Goal: Task Accomplishment & Management: Use online tool/utility

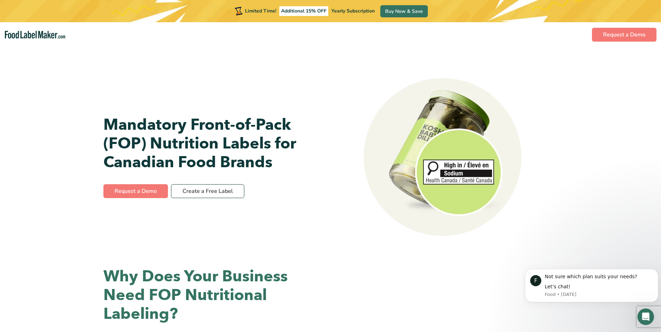
click at [358, 8] on span "Yearly Subscription" at bounding box center [352, 11] width 43 height 7
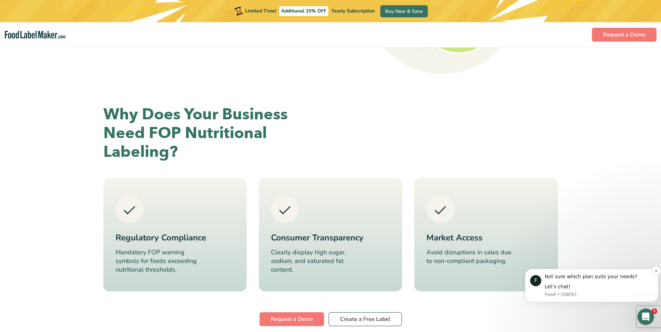
click at [553, 283] on div "Not sure which plan suits your needs? Let’s chat!" at bounding box center [599, 281] width 108 height 17
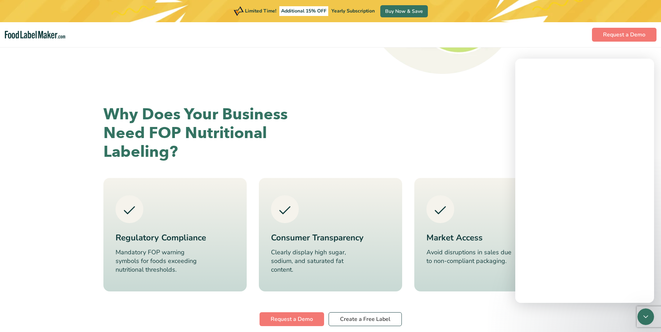
scroll to position [0, 0]
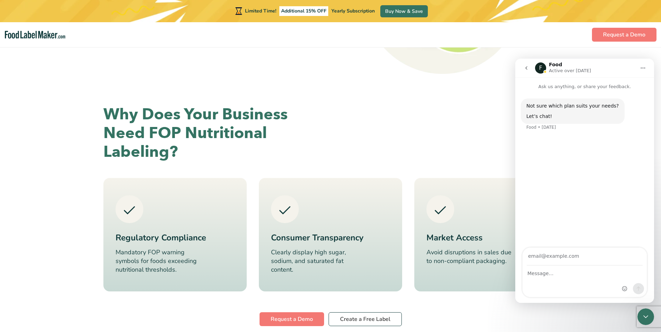
click at [568, 265] on input "Your email" at bounding box center [585, 257] width 116 height 18
click at [385, 152] on div "Why Does Your Business Need FOP Nutritional Labeling?" at bounding box center [330, 133] width 455 height 56
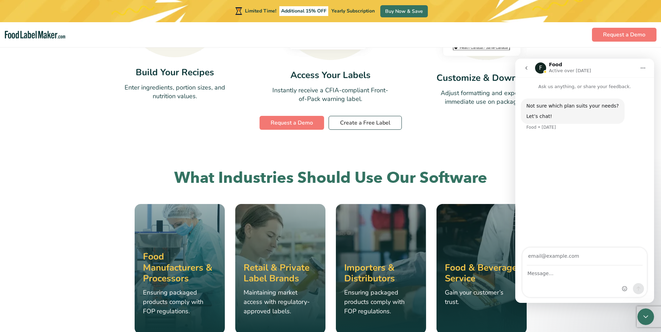
scroll to position [810, 0]
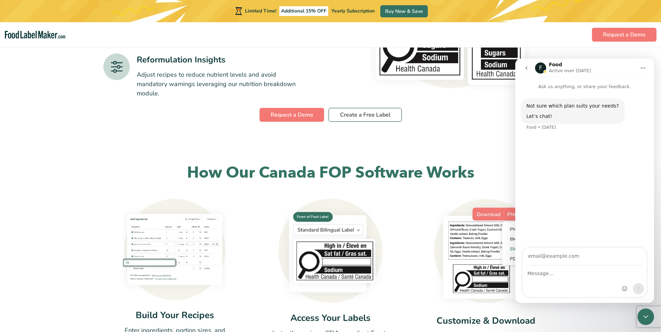
click at [565, 286] on div "Intercom messenger" at bounding box center [585, 281] width 124 height 31
click at [566, 280] on div "Intercom messenger" at bounding box center [585, 281] width 124 height 31
click at [568, 269] on textarea "Message…" at bounding box center [585, 272] width 124 height 12
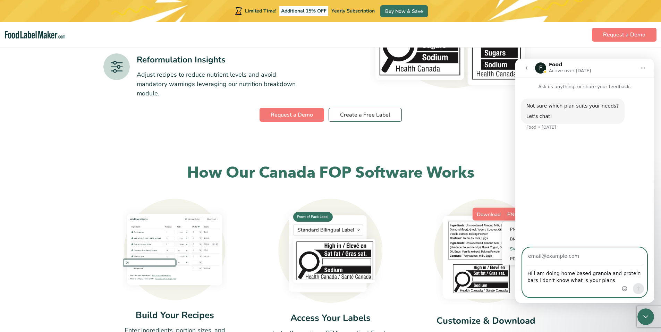
type textarea "Hi i am doing home based granola and protein bars i don't know what is your pla…"
click at [563, 256] on input "Your email" at bounding box center [585, 257] width 116 height 18
type input "[DOMAIN_NAME][EMAIL_ADDRESS][DOMAIN_NAME]"
click at [639, 287] on icon "Send a message…" at bounding box center [639, 289] width 4 height 5
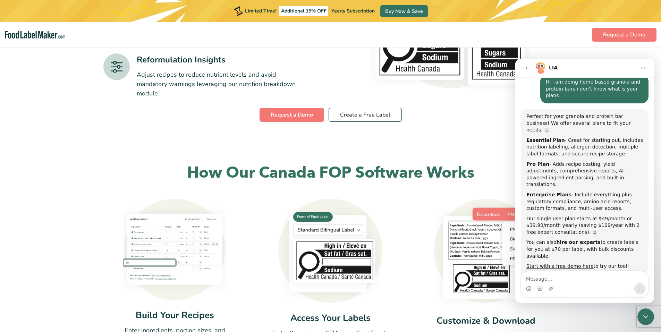
scroll to position [70, 0]
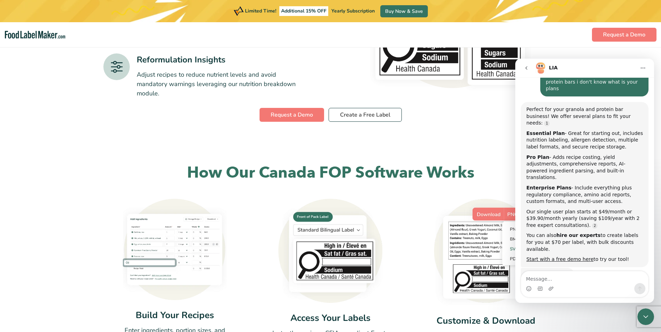
drag, startPoint x: 559, startPoint y: 119, endPoint x: 607, endPoint y: 134, distance: 49.5
click at [607, 134] on div "Essential Plan - Great for starting out, includes nutrition labeling, allergen …" at bounding box center [584, 140] width 117 height 20
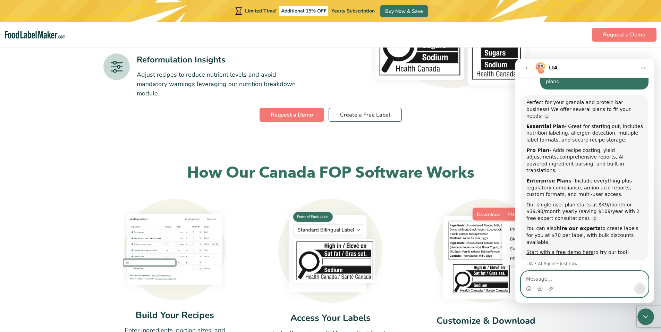
click at [595, 282] on textarea "Message…" at bounding box center [584, 277] width 127 height 12
type textarea "y"
type textarea "i"
type textarea "yes thanks"
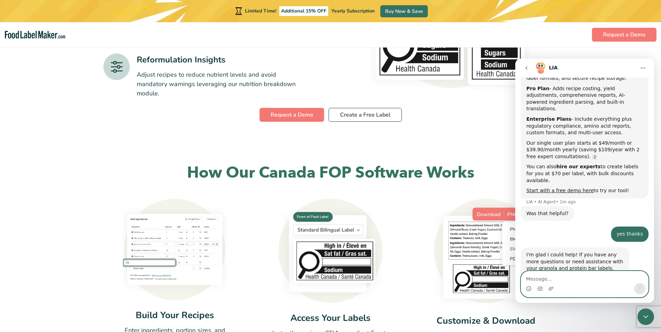
scroll to position [189, 0]
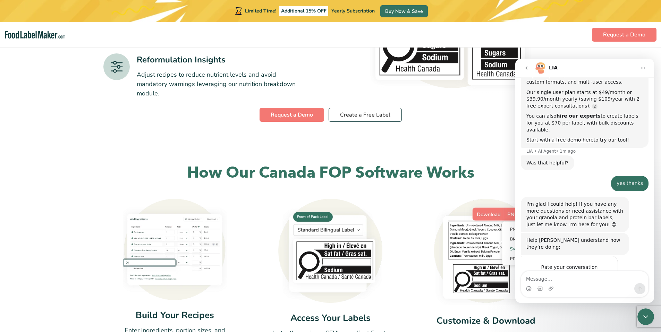
click at [582, 275] on span "Great" at bounding box center [585, 281] width 12 height 12
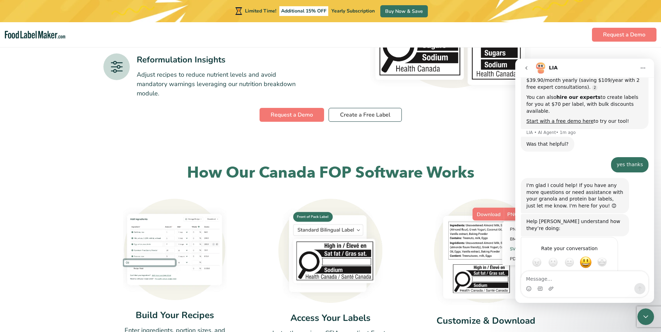
click at [634, 250] on div "Rate your conversation Terrible Bad OK Great Amazing" at bounding box center [585, 271] width 128 height 68
click at [603, 280] on div "Submit" at bounding box center [606, 287] width 14 height 14
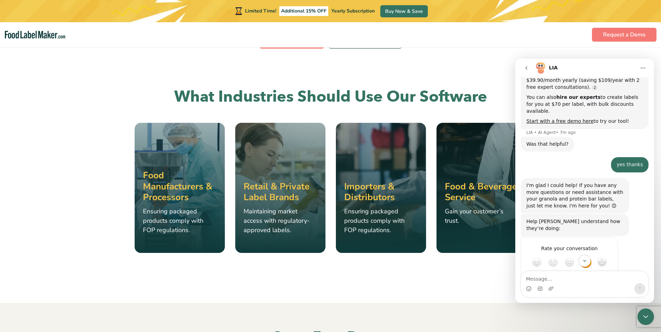
scroll to position [46, 0]
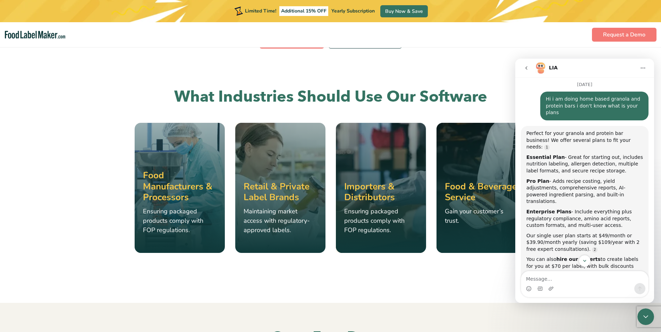
drag, startPoint x: 566, startPoint y: 142, endPoint x: 605, endPoint y: 160, distance: 42.6
click at [605, 160] on div "Essential Plan - Great for starting out, includes nutrition labeling, allergen …" at bounding box center [584, 164] width 117 height 20
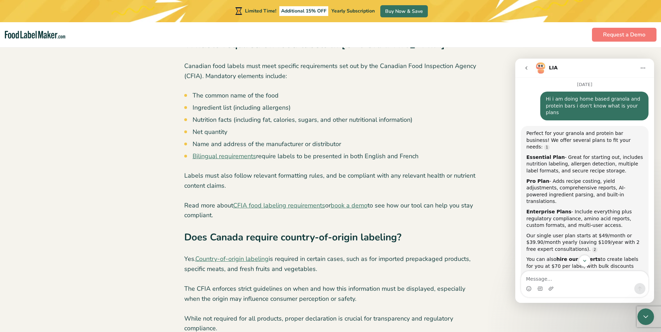
scroll to position [1943, 0]
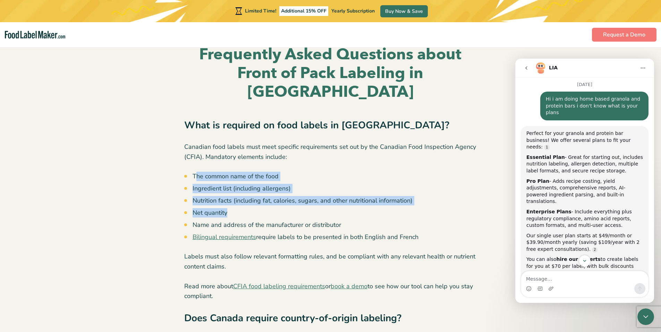
drag, startPoint x: 198, startPoint y: 158, endPoint x: 396, endPoint y: 196, distance: 201.8
click at [396, 196] on ul "The common name of the food Ingredient list (including allergens) Nutrition fac…" at bounding box center [335, 207] width 284 height 70
drag, startPoint x: 258, startPoint y: 218, endPoint x: 437, endPoint y: 220, distance: 178.4
click at [437, 232] on li "Bilingual requirements require labels to be presented in both English and French" at bounding box center [335, 236] width 284 height 9
drag, startPoint x: 437, startPoint y: 220, endPoint x: 427, endPoint y: 214, distance: 11.4
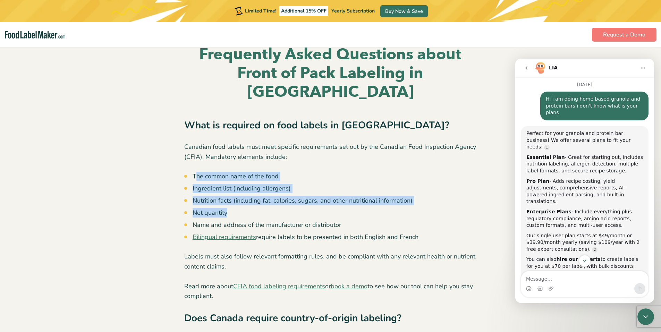
click at [427, 232] on li "Bilingual requirements require labels to be presented in both English and French" at bounding box center [335, 236] width 284 height 9
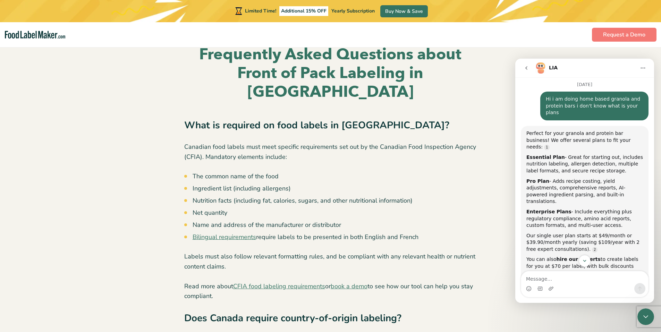
drag, startPoint x: 425, startPoint y: 215, endPoint x: 147, endPoint y: 188, distance: 279.2
drag, startPoint x: 147, startPoint y: 188, endPoint x: 119, endPoint y: 224, distance: 45.5
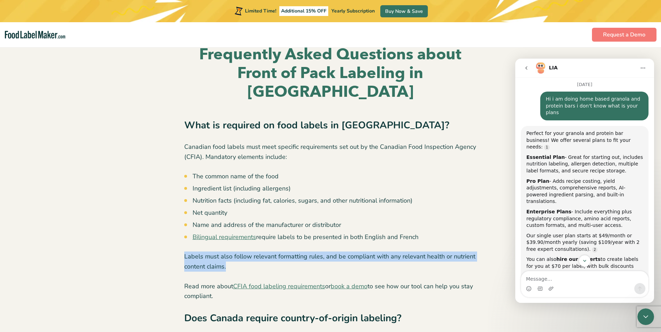
drag, startPoint x: 246, startPoint y: 246, endPoint x: 173, endPoint y: 235, distance: 74.1
click at [276, 252] on p "Labels must also follow relevant formatting rules, and be compliant with any re…" at bounding box center [330, 262] width 293 height 20
drag, startPoint x: 237, startPoint y: 249, endPoint x: 169, endPoint y: 231, distance: 70.4
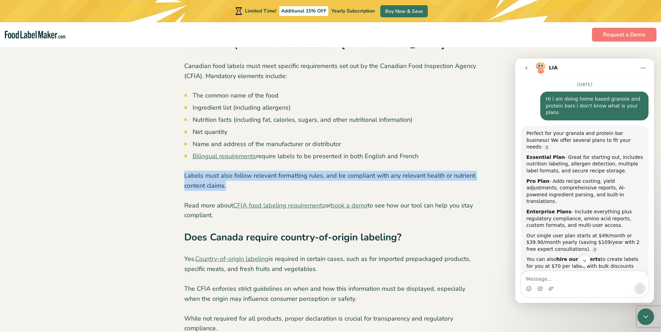
scroll to position [2105, 0]
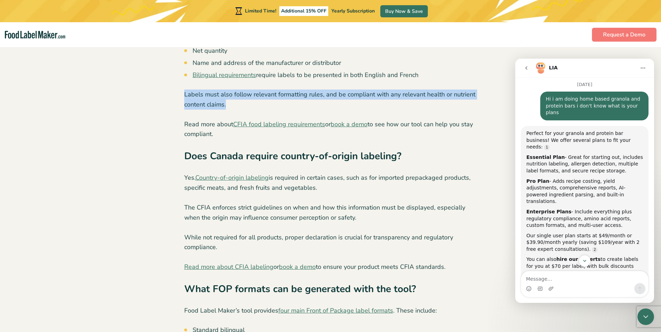
drag, startPoint x: 183, startPoint y: 155, endPoint x: 384, endPoint y: 172, distance: 202.3
click at [384, 172] on div "Frequently Asked Questions about Front of Pack Labeling in [GEOGRAPHIC_DATA] Wh…" at bounding box center [330, 272] width 303 height 779
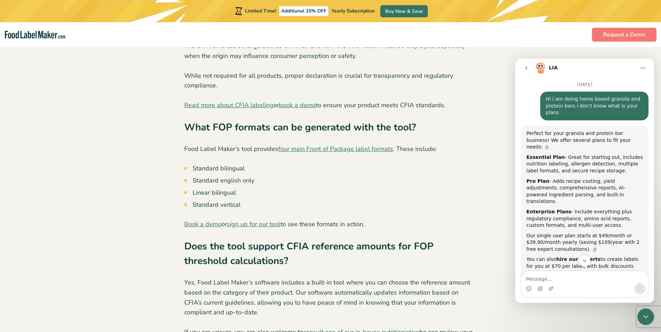
scroll to position [2348, 0]
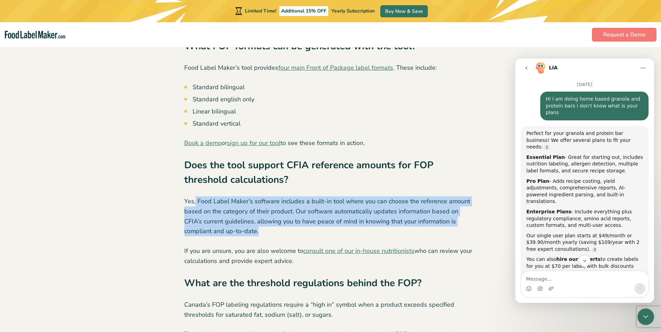
drag, startPoint x: 196, startPoint y: 181, endPoint x: 240, endPoint y: 215, distance: 55.2
click at [240, 215] on p "Yes, Food Label Maker’s software includes a built-in tool where you can choose …" at bounding box center [330, 216] width 293 height 40
drag, startPoint x: 240, startPoint y: 215, endPoint x: 228, endPoint y: 217, distance: 12.4
click at [228, 217] on p "Yes, Food Label Maker’s software includes a built-in tool where you can choose …" at bounding box center [330, 216] width 293 height 40
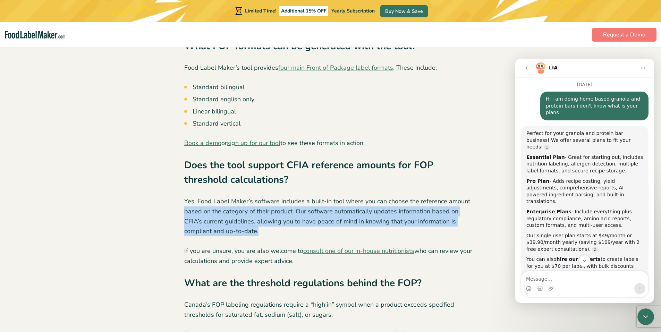
drag, startPoint x: 229, startPoint y: 217, endPoint x: 171, endPoint y: 191, distance: 62.9
click at [171, 191] on div "Frequently Asked Questions about Front of Pack Labeling in [GEOGRAPHIC_DATA] Wh…" at bounding box center [330, 29] width 465 height 779
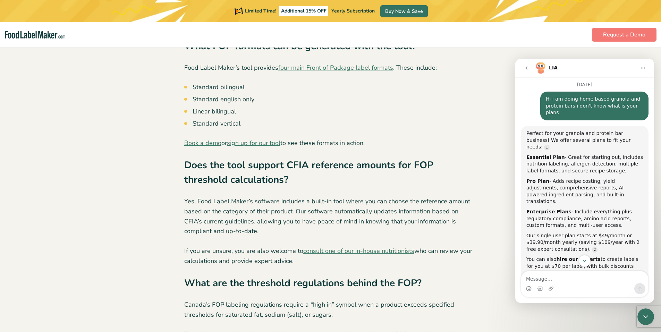
drag, startPoint x: 171, startPoint y: 191, endPoint x: 167, endPoint y: 227, distance: 36.0
click at [167, 227] on div "Frequently Asked Questions about Front of Pack Labeling in [GEOGRAPHIC_DATA] Wh…" at bounding box center [330, 29] width 465 height 779
drag, startPoint x: 172, startPoint y: 227, endPoint x: 308, endPoint y: 243, distance: 137.0
click at [308, 243] on div "Frequently Asked Questions about Front of Pack Labeling in [GEOGRAPHIC_DATA] Wh…" at bounding box center [330, 29] width 465 height 779
click at [100, 235] on div "Frequently Asked Questions about Front of Pack Labeling in [GEOGRAPHIC_DATA] Wh…" at bounding box center [330, 29] width 465 height 779
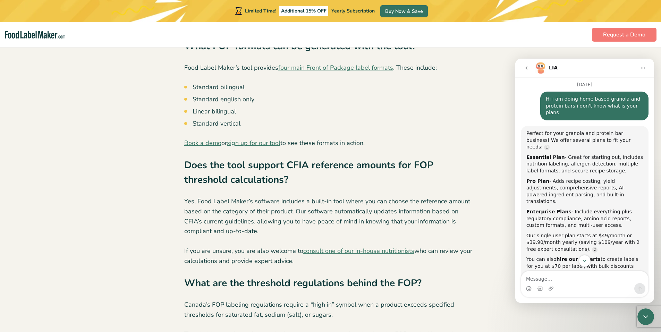
click at [223, 246] on p "If you are unsure, you are also welcome to consult one of our in-house nutritio…" at bounding box center [330, 256] width 293 height 20
click at [232, 246] on p "If you are unsure, you are also welcome to consult one of our in-house nutritio…" at bounding box center [330, 256] width 293 height 20
click at [242, 222] on div "What is required on food labels in [GEOGRAPHIC_DATA]? Canadian food labels must…" at bounding box center [330, 66] width 293 height 706
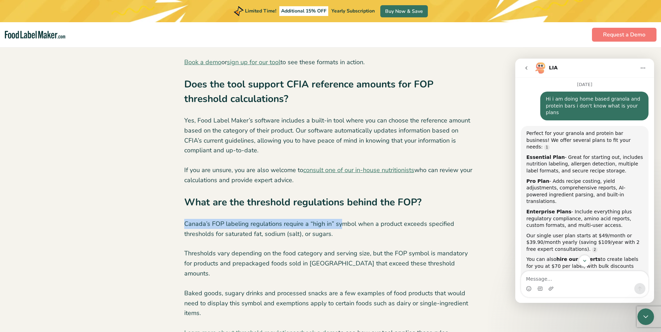
drag, startPoint x: 183, startPoint y: 203, endPoint x: 341, endPoint y: 198, distance: 158.3
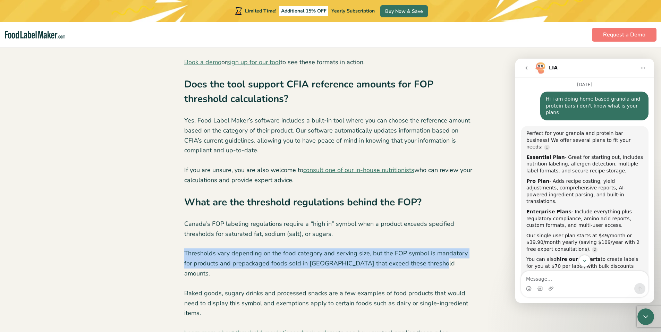
drag, startPoint x: 180, startPoint y: 234, endPoint x: 444, endPoint y: 246, distance: 265.0
click at [300, 249] on p "Thresholds vary depending on the food category and serving size, but the FOP sy…" at bounding box center [330, 263] width 293 height 30
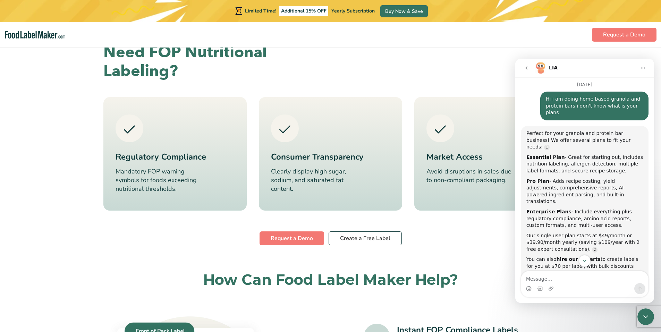
scroll to position [0, 0]
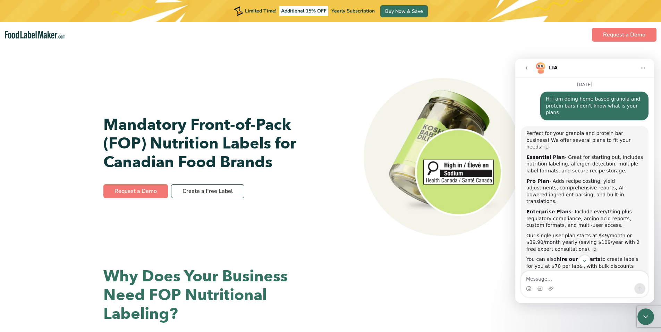
click at [340, 99] on div "Mandatory Front-of-Pack (FOP) Nutrition Labels for Canadian Food Brands Request…" at bounding box center [330, 157] width 455 height 220
click at [202, 193] on link "Create a Free Label" at bounding box center [207, 191] width 73 height 14
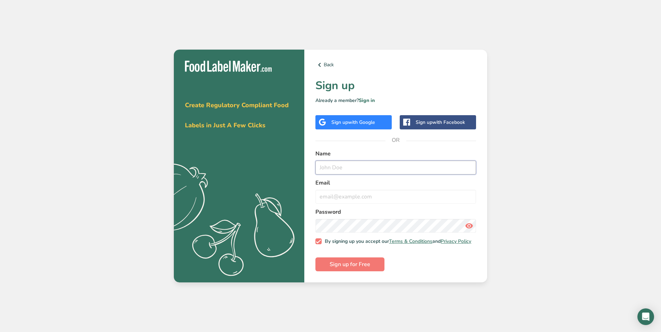
click at [354, 167] on input "text" at bounding box center [395, 168] width 161 height 14
type input "sam"
type input "ya_aboodey@hotmail.com"
drag, startPoint x: 365, startPoint y: 271, endPoint x: 372, endPoint y: 268, distance: 7.3
click at [372, 268] on button "Sign up for Free" at bounding box center [349, 264] width 69 height 14
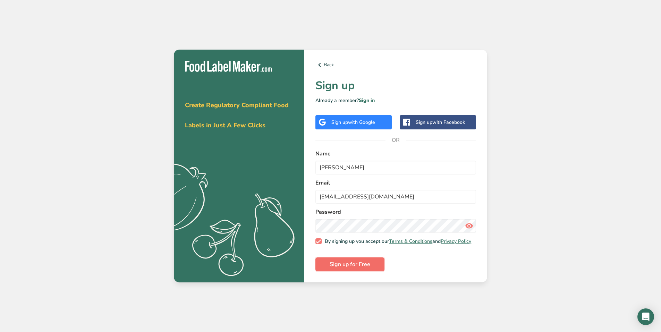
click at [375, 269] on button "Sign up for Free" at bounding box center [349, 264] width 69 height 14
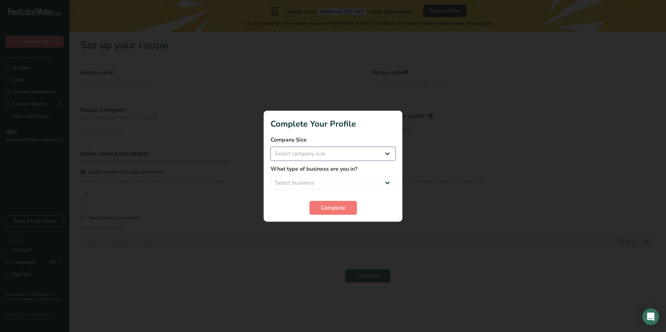
click at [388, 151] on select "Select company size Fewer than 10 Employees 10 to 50 Employees 51 to 500 Employ…" at bounding box center [333, 154] width 125 height 14
select select "1"
click at [271, 147] on select "Select company size Fewer than 10 Employees 10 to 50 Employees 51 to 500 Employ…" at bounding box center [333, 154] width 125 height 14
click at [383, 181] on select "Select business Packaged Food Manufacturer Restaurant & Cafe Bakery Meal Plans …" at bounding box center [333, 183] width 125 height 14
select select "8"
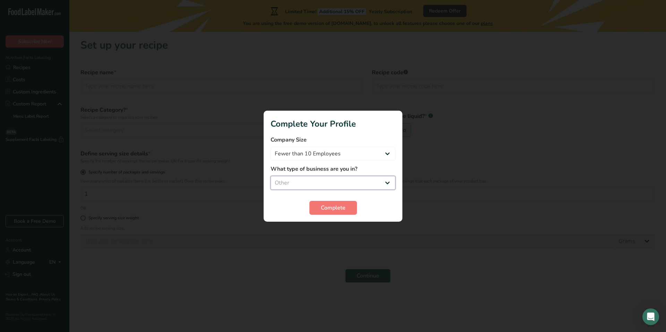
click at [271, 176] on select "Select business Packaged Food Manufacturer Restaurant & Cafe Bakery Meal Plans …" at bounding box center [333, 183] width 125 height 14
click at [332, 209] on span "Complete" at bounding box center [333, 208] width 25 height 8
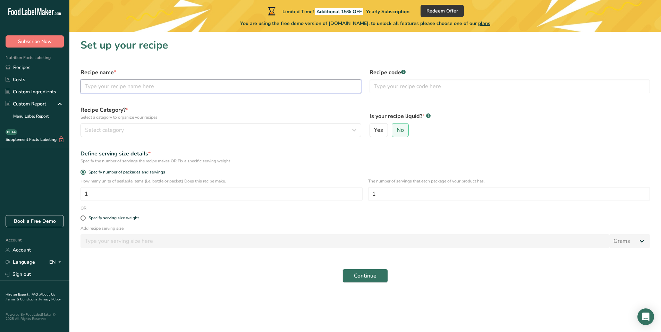
click at [115, 86] on input "text" at bounding box center [220, 86] width 281 height 14
type input "peanuts p"
click at [181, 126] on button "Select category" at bounding box center [220, 130] width 281 height 14
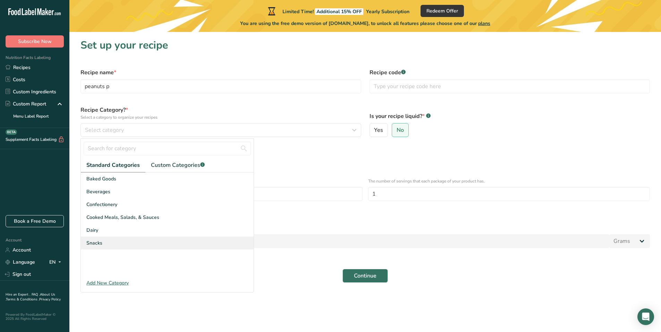
click at [106, 239] on div "Snacks" at bounding box center [167, 243] width 173 height 13
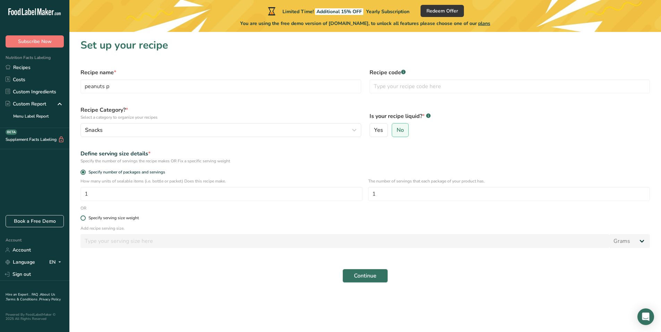
click at [82, 217] on span at bounding box center [82, 217] width 5 height 5
click at [82, 217] on input "Specify serving size weight" at bounding box center [82, 218] width 5 height 5
radio input "true"
radio input "false"
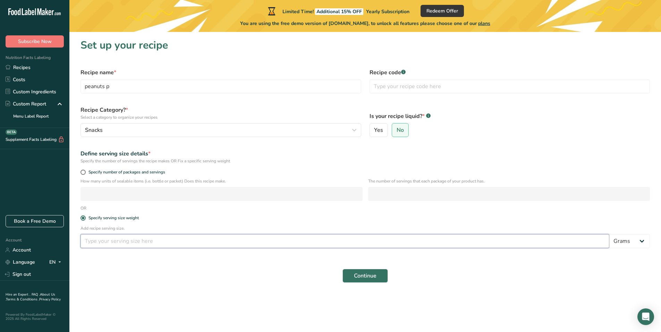
click at [98, 243] on input "number" at bounding box center [344, 241] width 529 height 14
type input "55"
click at [373, 279] on span "Continue" at bounding box center [365, 276] width 23 height 8
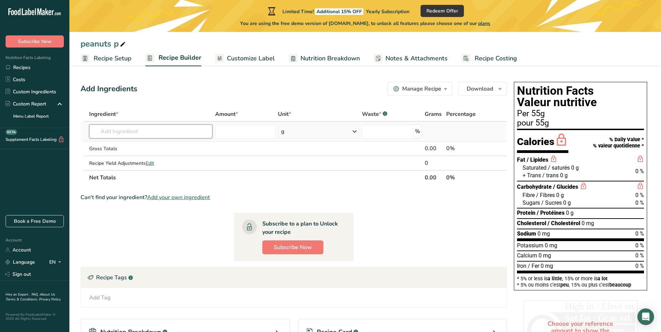
click at [136, 131] on input "text" at bounding box center [150, 132] width 123 height 14
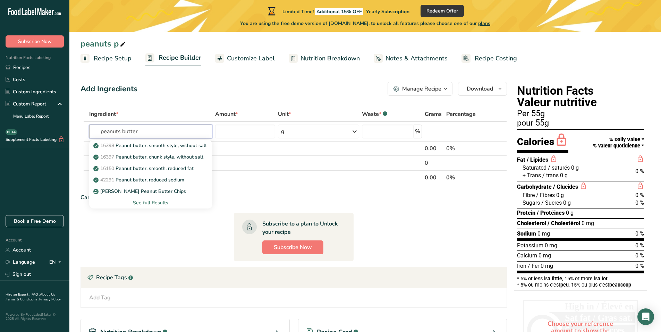
type input "peanuts butter"
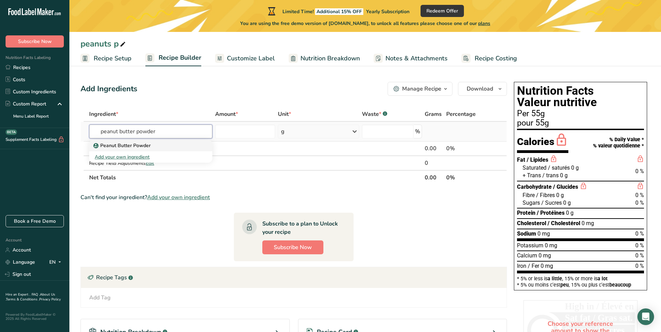
type input "peanut butter powder"
click at [113, 149] on link "Peanut Butter Powder" at bounding box center [150, 145] width 123 height 11
type input "Peanut Butter Powder"
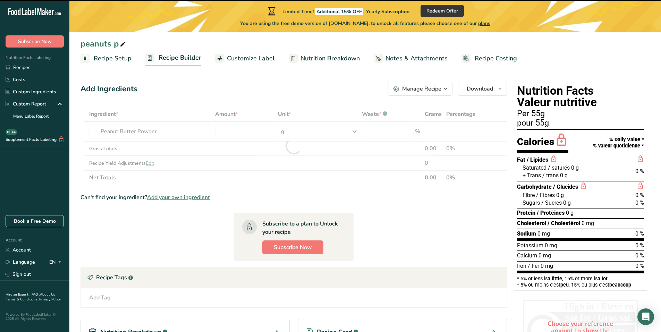
type input "0"
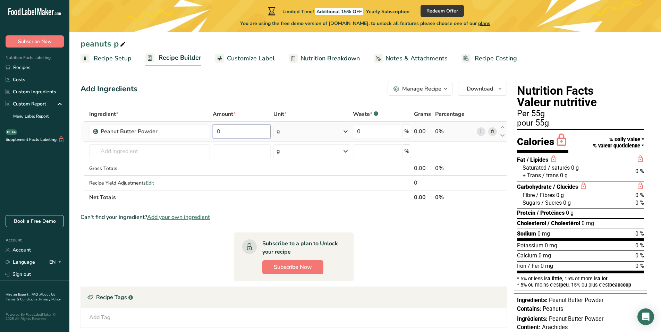
click at [227, 133] on input "0" at bounding box center [242, 132] width 58 height 14
type input "75"
click at [364, 130] on div "Ingredient * Amount * Unit * Waste * .a-a{fill:#347362;}.b-a{fill:#fff;} Grams …" at bounding box center [293, 156] width 426 height 98
type input "00"
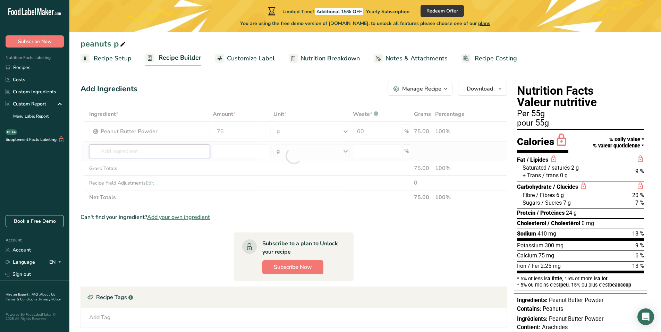
click at [108, 153] on div "Ingredient * Amount * Unit * Waste * .a-a{fill:#347362;}.b-a{fill:#fff;} Grams …" at bounding box center [293, 156] width 426 height 98
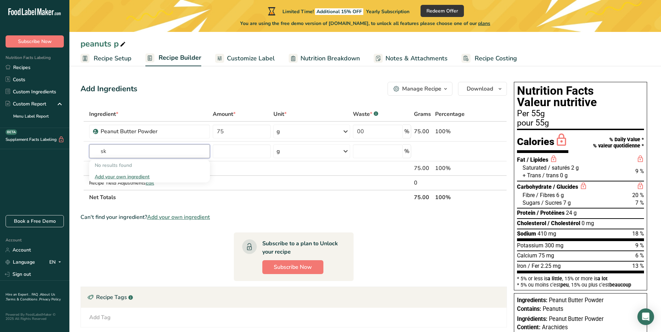
type input "s"
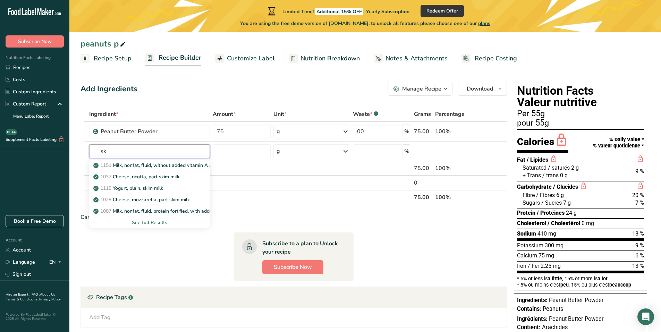
type input "s"
type input "m"
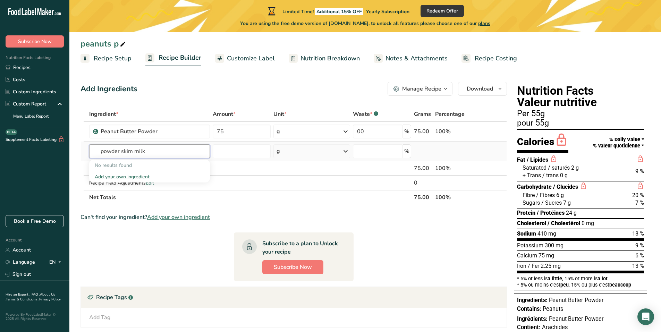
type input "powder skim milk"
click at [136, 175] on div "Add your own ingredient" at bounding box center [150, 176] width 110 height 7
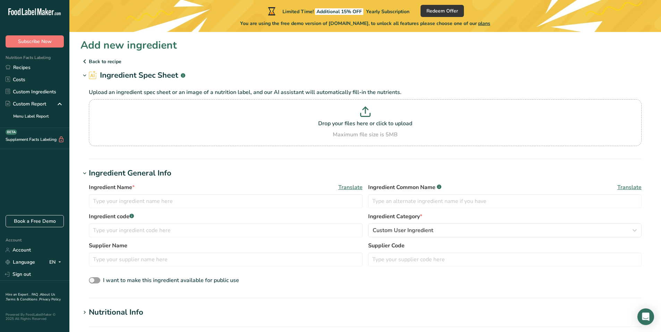
click at [86, 60] on icon at bounding box center [84, 61] width 8 height 12
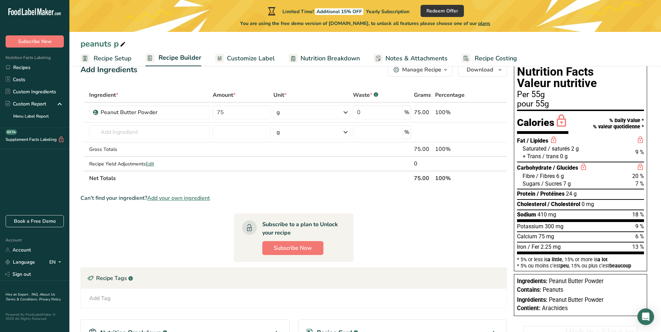
scroll to position [22, 0]
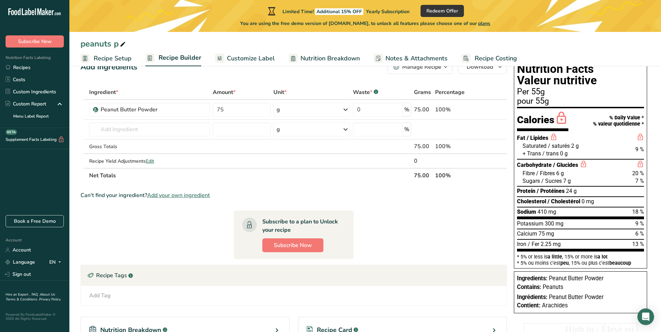
click at [179, 195] on span "Add your own ingredient" at bounding box center [178, 195] width 63 height 8
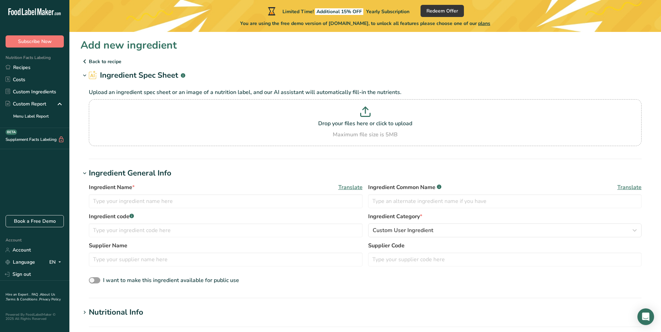
click at [85, 61] on icon at bounding box center [84, 61] width 8 height 12
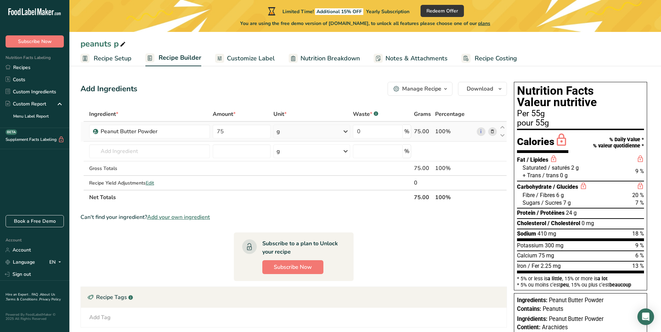
click at [493, 129] on icon at bounding box center [492, 131] width 5 height 7
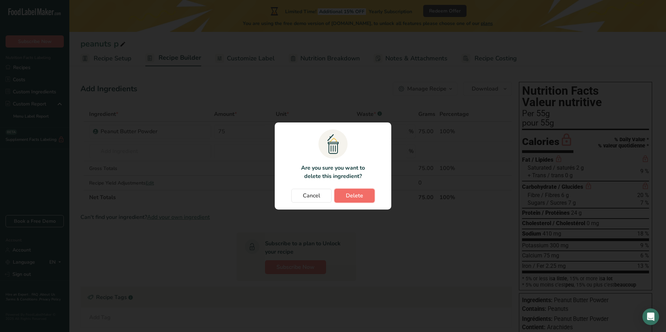
click at [353, 195] on span "Delete" at bounding box center [354, 196] width 17 height 8
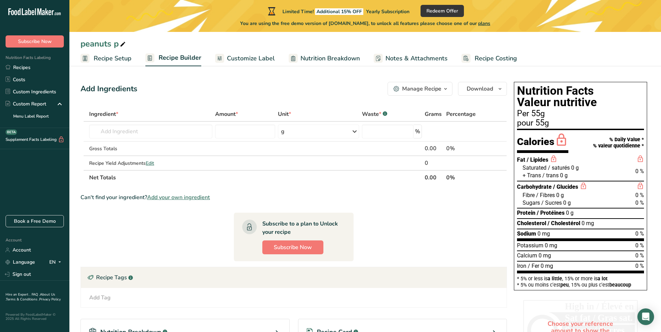
scroll to position [103, 0]
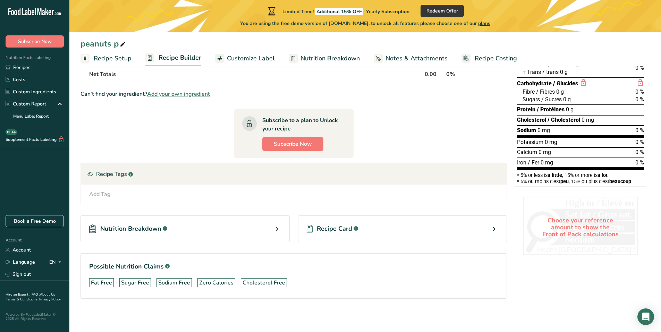
click at [283, 226] on div "Nutrition Breakdown .a-a{fill:#347362;}.b-a{fill:#fff;}" at bounding box center [184, 228] width 209 height 27
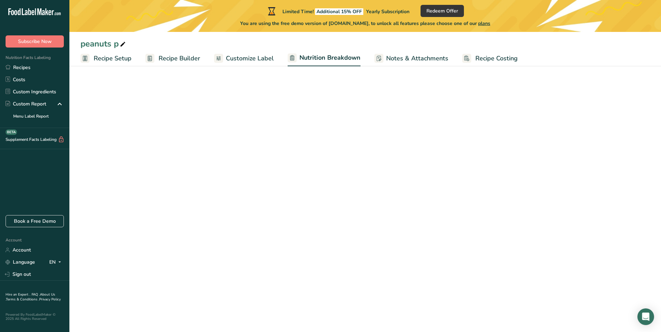
select select "Calories"
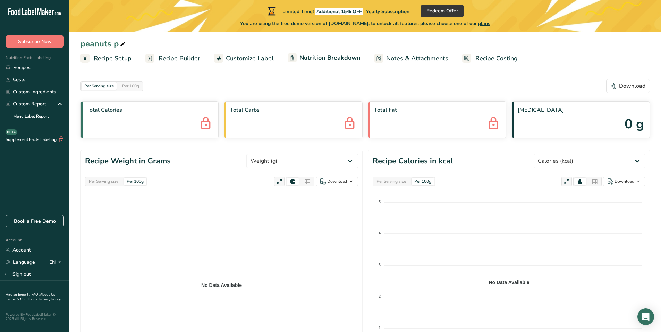
scroll to position [81, 0]
